Goal: Transaction & Acquisition: Purchase product/service

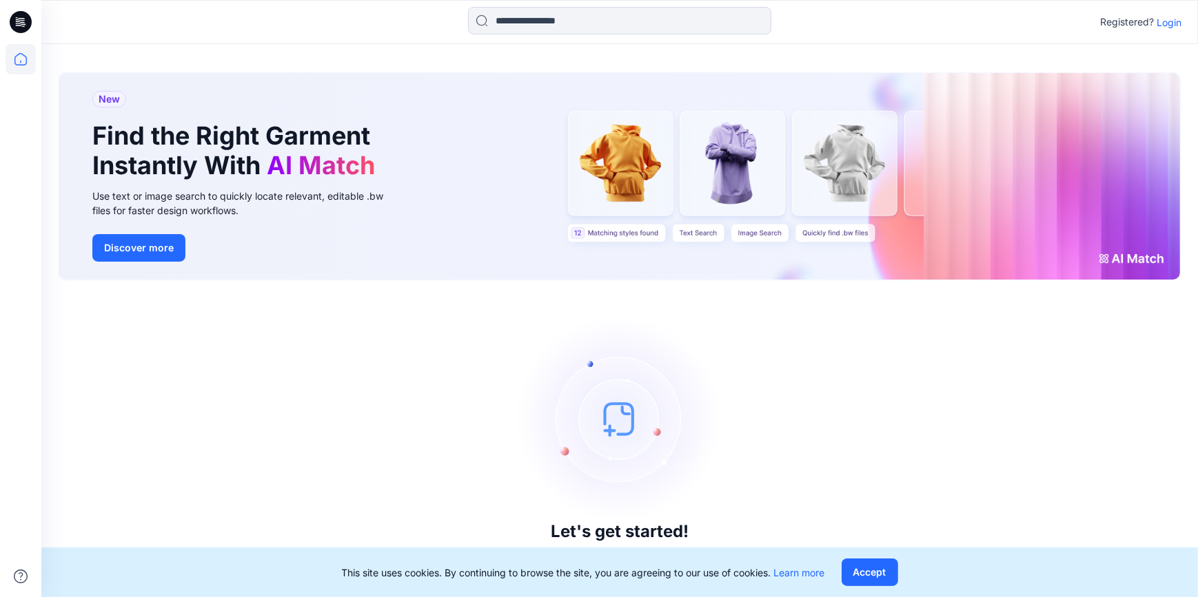
click at [1171, 20] on p "Login" at bounding box center [1168, 22] width 25 height 14
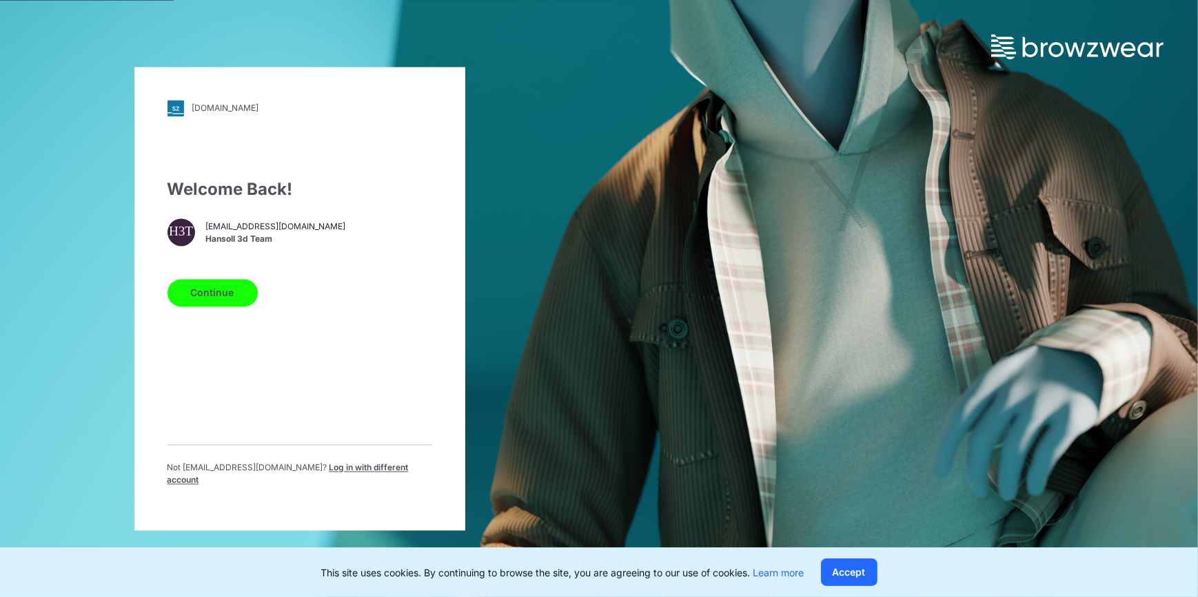
click at [212, 301] on button "Continue" at bounding box center [212, 293] width 90 height 28
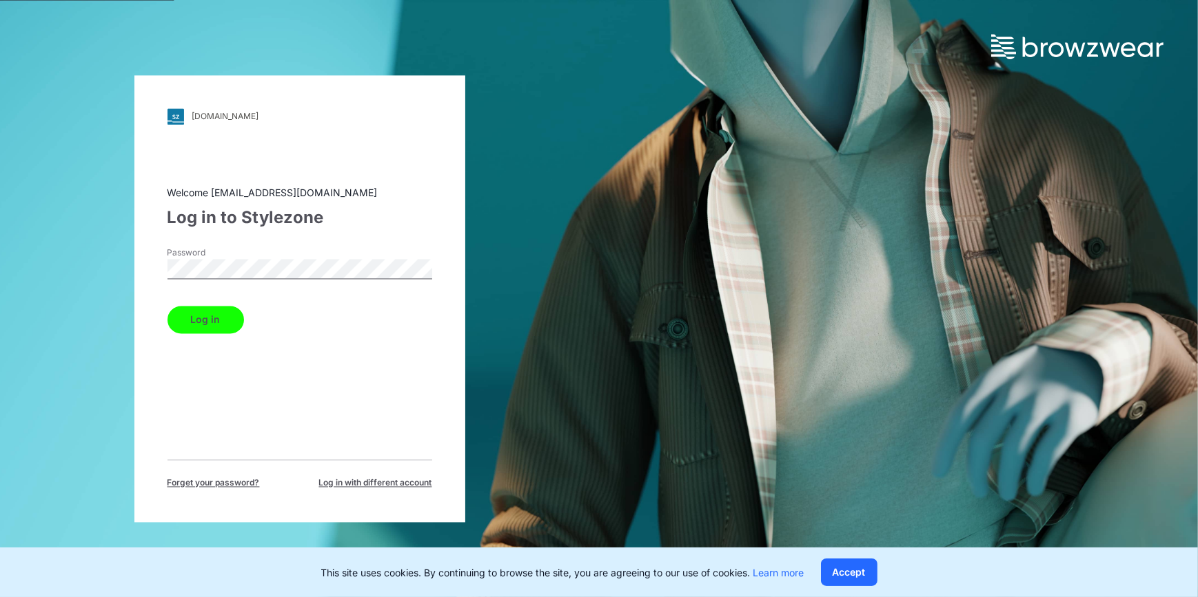
click at [185, 320] on button "Log in" at bounding box center [205, 320] width 76 height 28
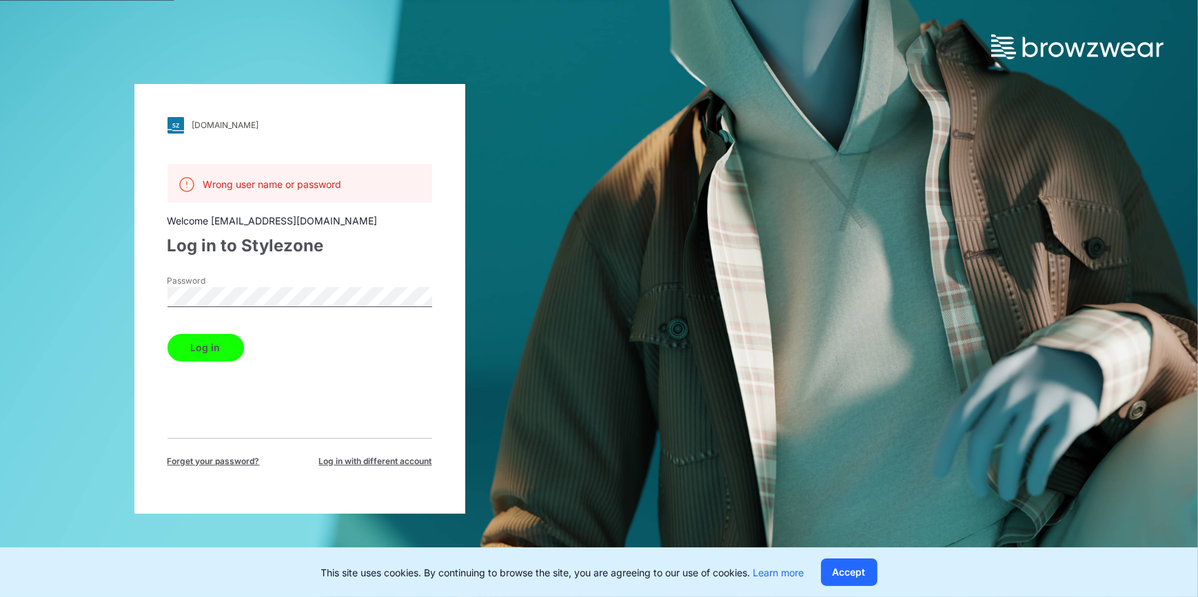
click at [220, 345] on button "Log in" at bounding box center [205, 348] width 76 height 28
click at [85, 299] on div "[DOMAIN_NAME] Loading... Wrong user name or password Welcome [EMAIL_ADDRESS][DO…" at bounding box center [299, 298] width 599 height 597
click at [179, 347] on button "Log in" at bounding box center [205, 348] width 76 height 28
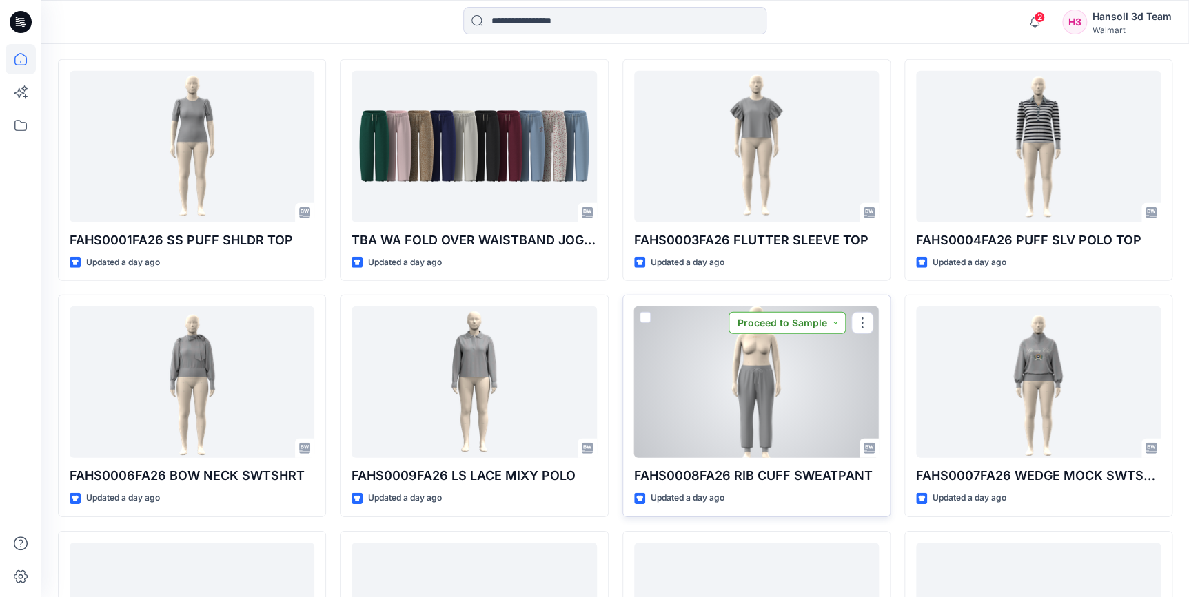
scroll to position [1801, 0]
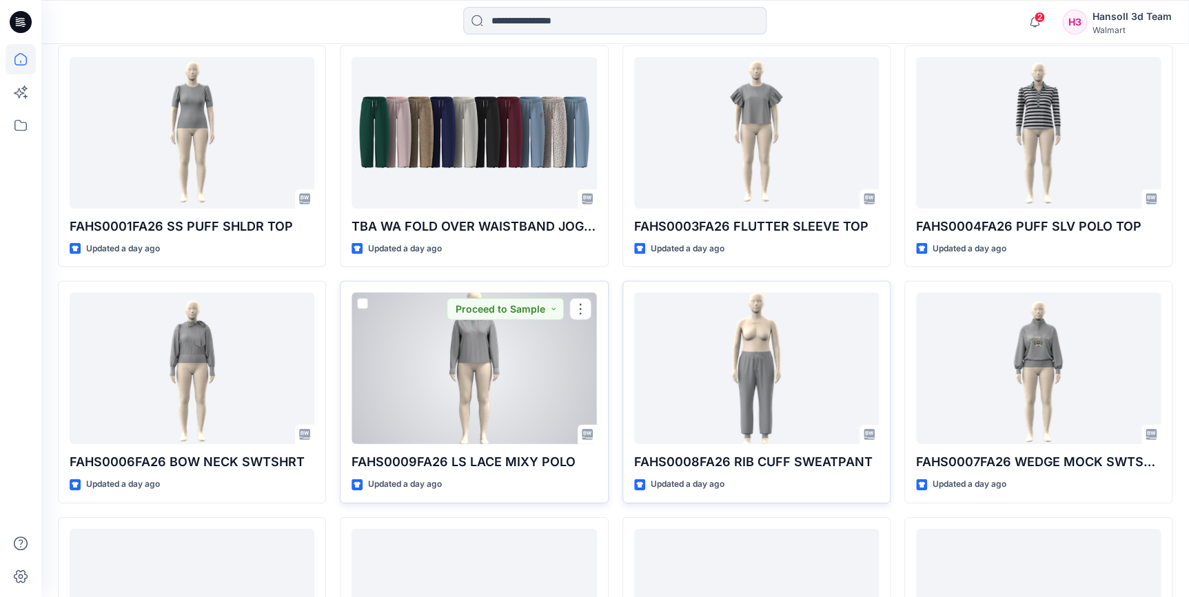
click at [500, 415] on div at bounding box center [473, 369] width 245 height 152
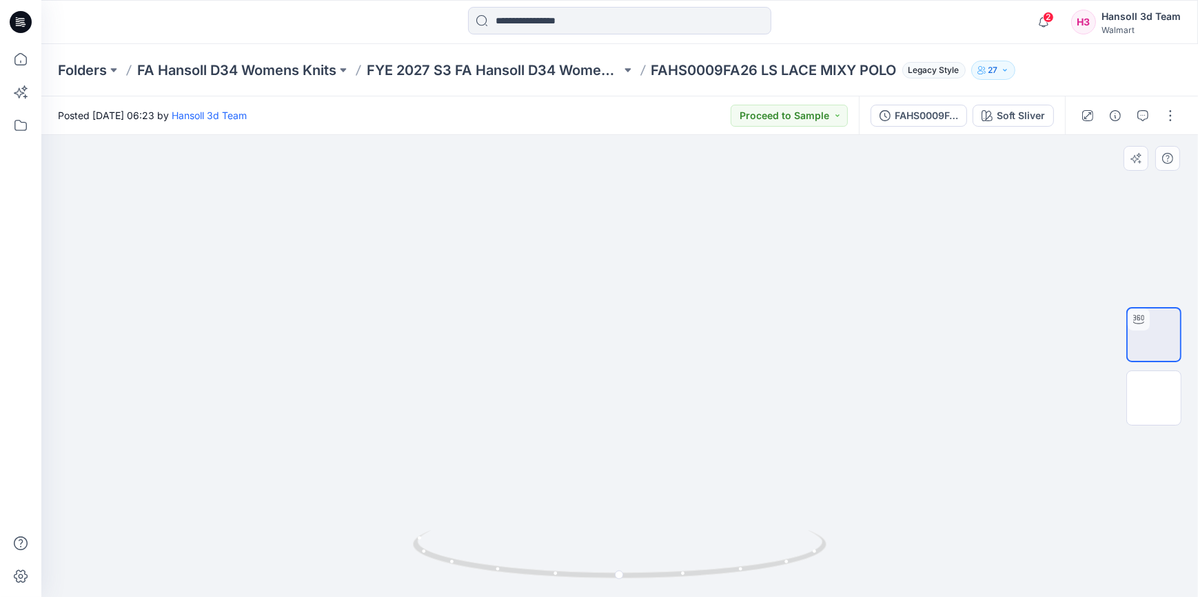
drag, startPoint x: 752, startPoint y: 216, endPoint x: 714, endPoint y: 334, distance: 123.1
click at [714, 72] on img at bounding box center [619, 72] width 822 height 0
drag, startPoint x: 640, startPoint y: 271, endPoint x: 648, endPoint y: 272, distance: 8.3
click at [1134, 114] on button "button" at bounding box center [1142, 116] width 22 height 22
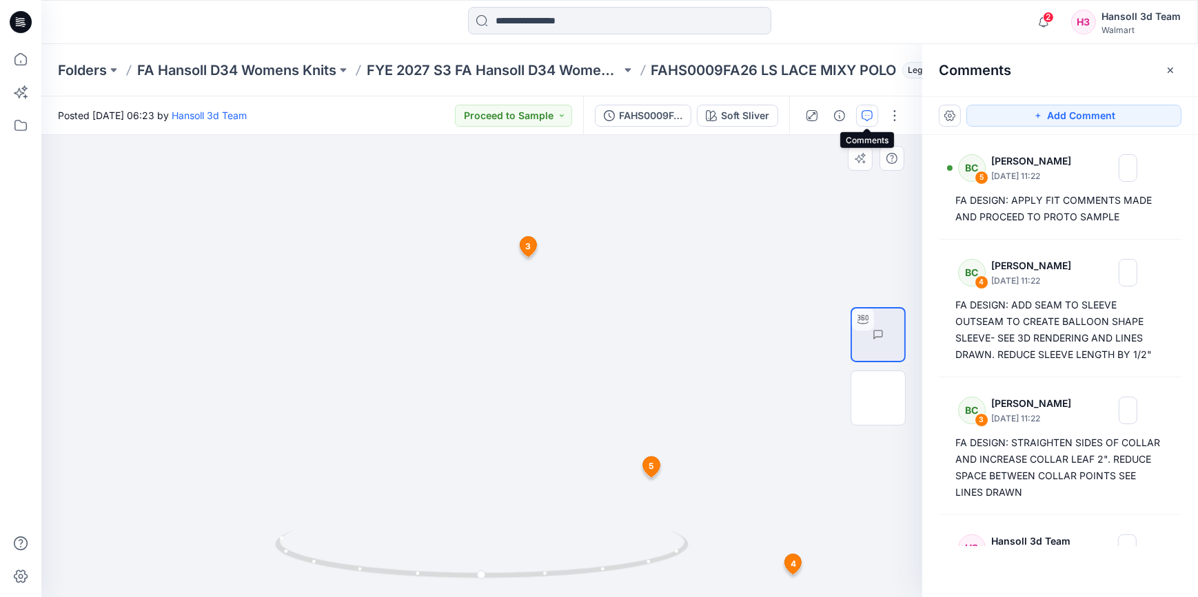
drag, startPoint x: 664, startPoint y: 229, endPoint x: 747, endPoint y: 228, distance: 82.7
